Goal: Information Seeking & Learning: Learn about a topic

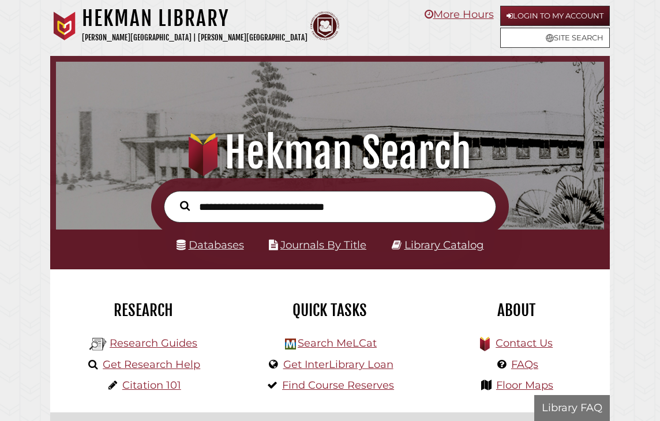
click at [287, 212] on input "text" at bounding box center [330, 207] width 332 height 32
type input "**********"
click at [174, 199] on button "Search" at bounding box center [184, 206] width 21 height 15
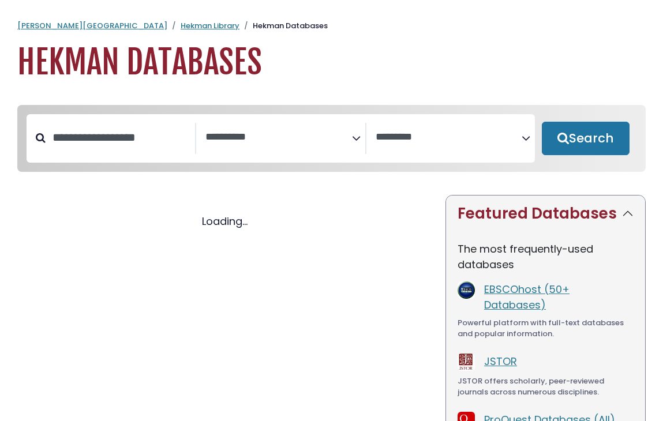
select select "Database Subject Filter"
select select "Database Vendors Filter"
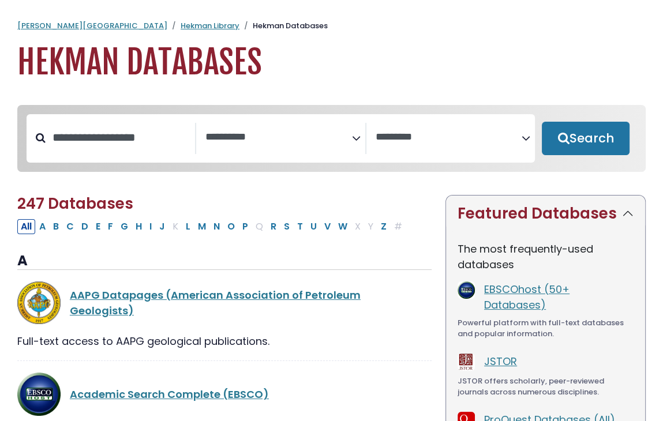
select select "Database Subject Filter"
select select "Database Vendors Filter"
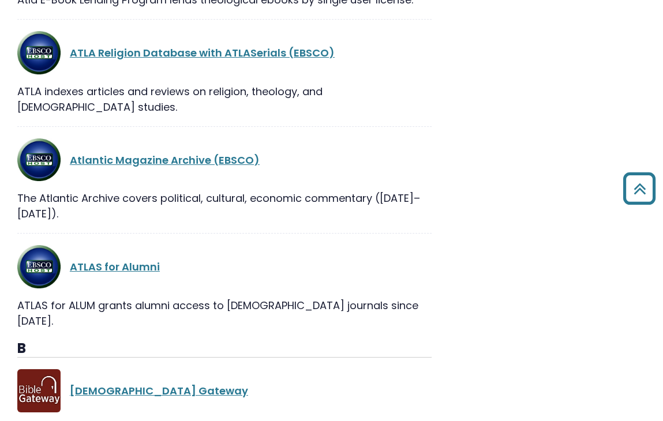
scroll to position [3175, 0]
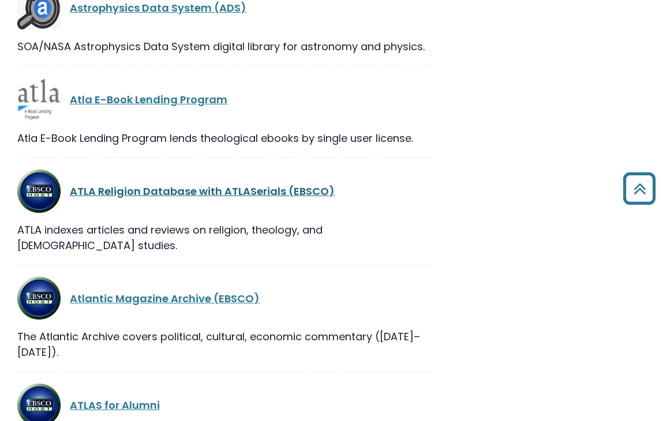
click at [122, 184] on link "ATLA Religion Database with ATLASerials (EBSCO)" at bounding box center [202, 191] width 265 height 14
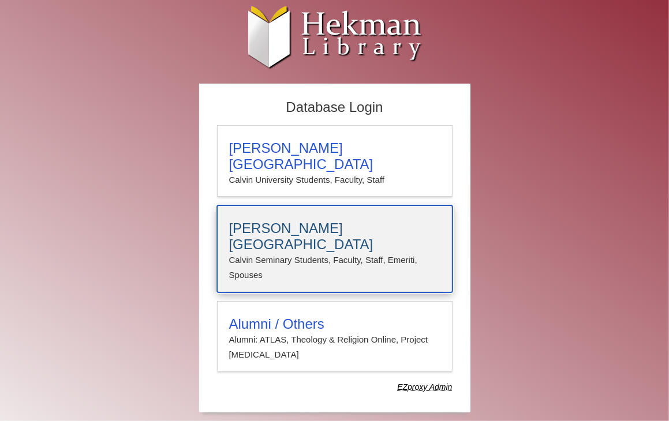
click at [287, 253] on p "Calvin Seminary Students, Faculty, Staff, Emeriti, Spouses" at bounding box center [334, 268] width 211 height 31
